Goal: Information Seeking & Learning: Learn about a topic

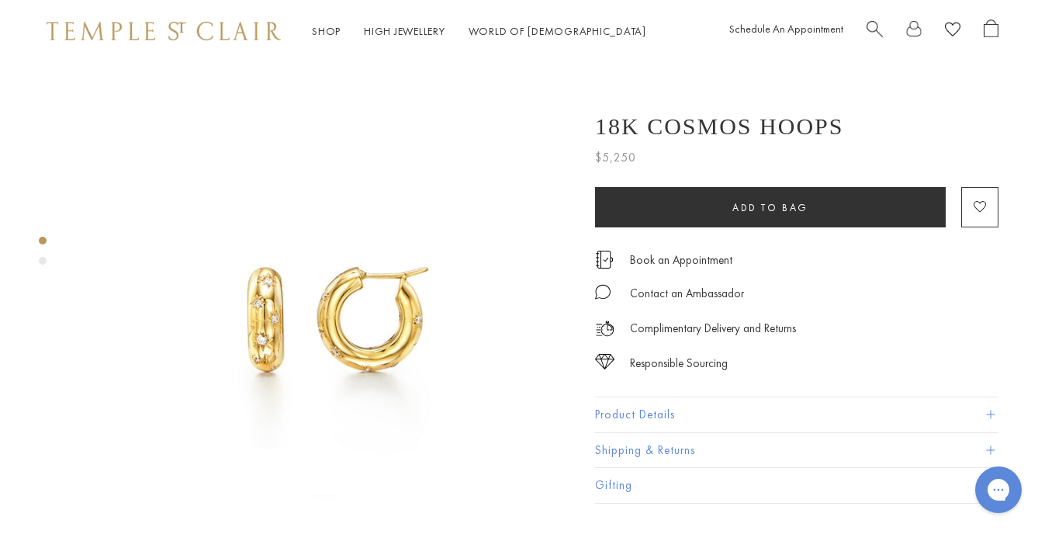
click at [42, 262] on div "Product gallery navigation" at bounding box center [43, 261] width 8 height 8
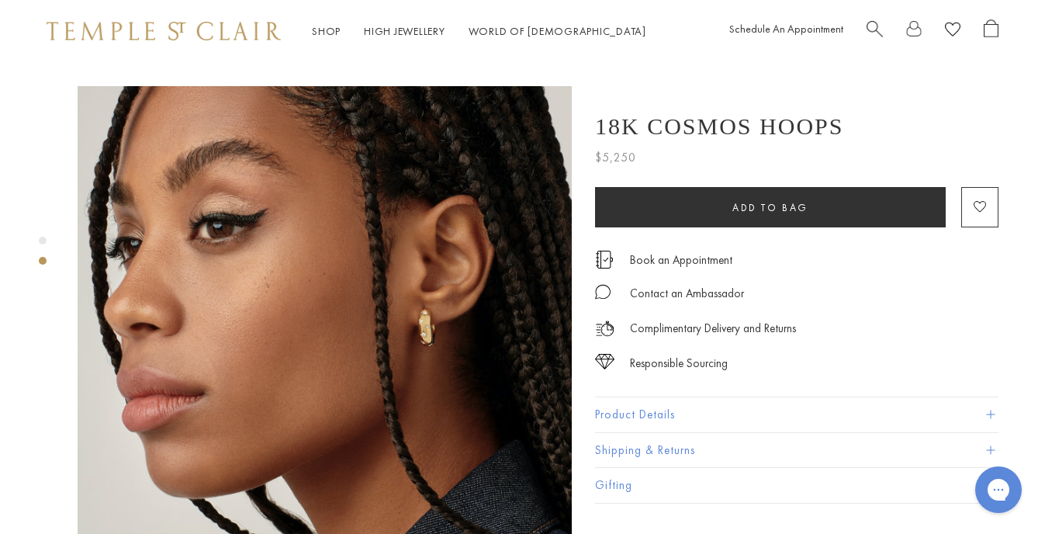
scroll to position [499, 0]
click at [424, 266] on img at bounding box center [325, 331] width 494 height 493
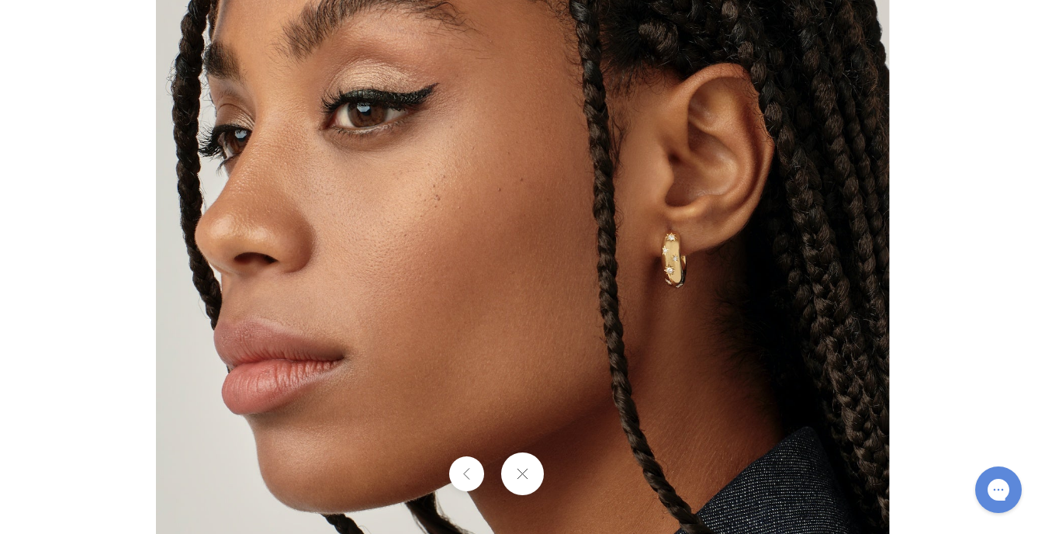
click at [547, 233] on img at bounding box center [522, 266] width 733 height 731
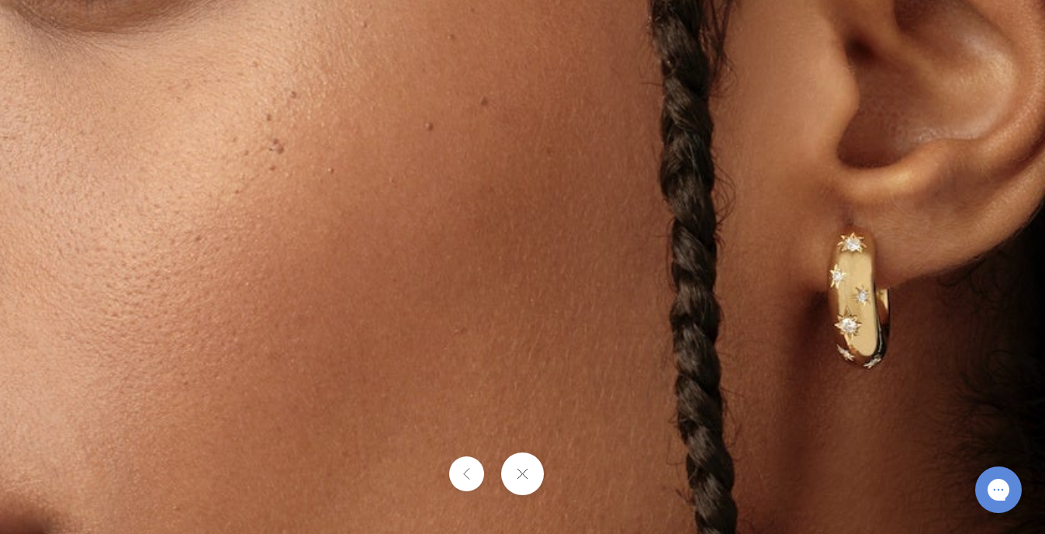
click at [528, 469] on button at bounding box center [522, 473] width 43 height 43
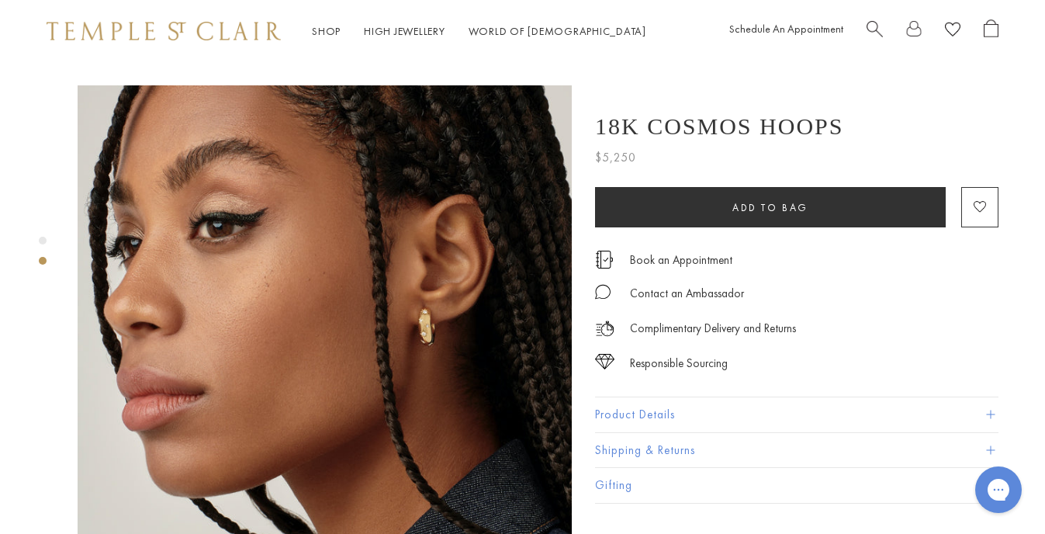
click at [991, 411] on span at bounding box center [990, 415] width 9 height 9
